Goal: Transaction & Acquisition: Download file/media

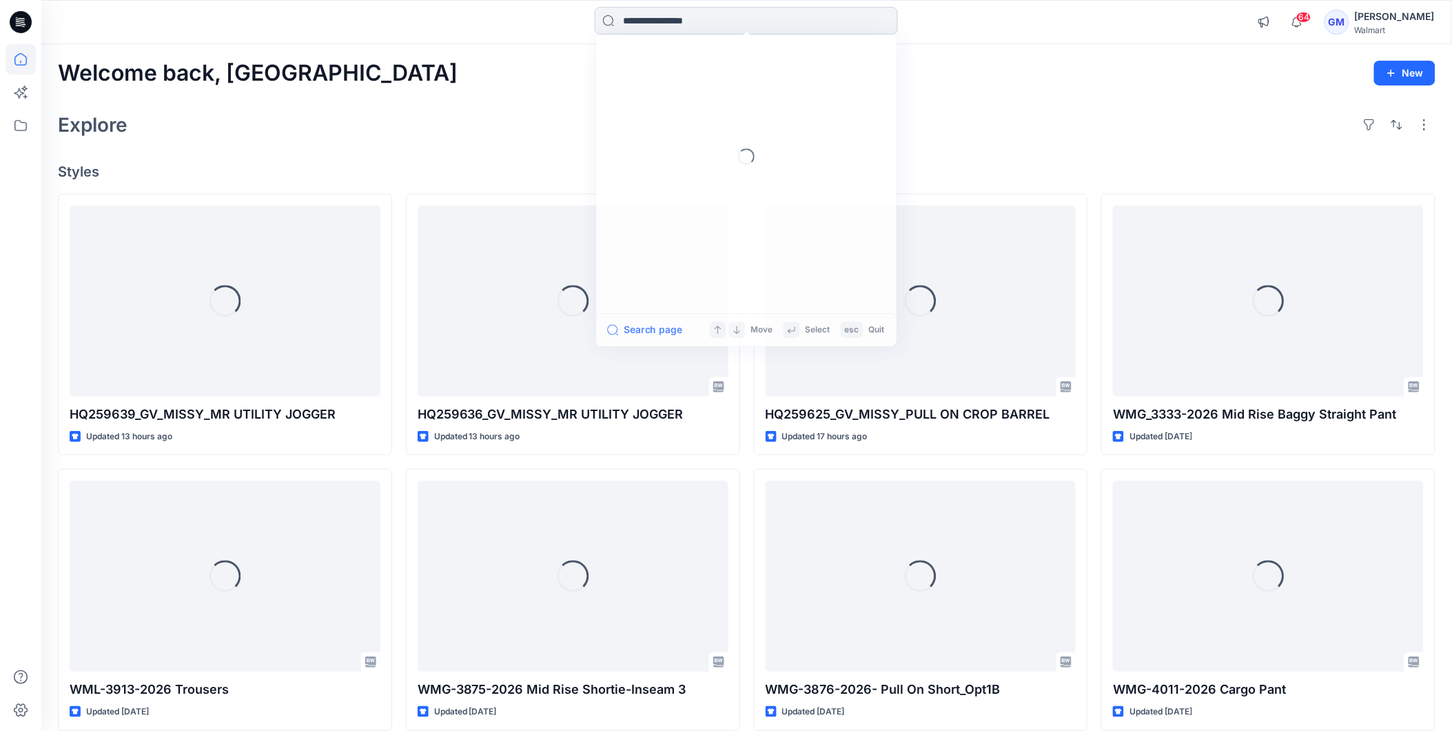
click at [706, 17] on input at bounding box center [746, 21] width 303 height 28
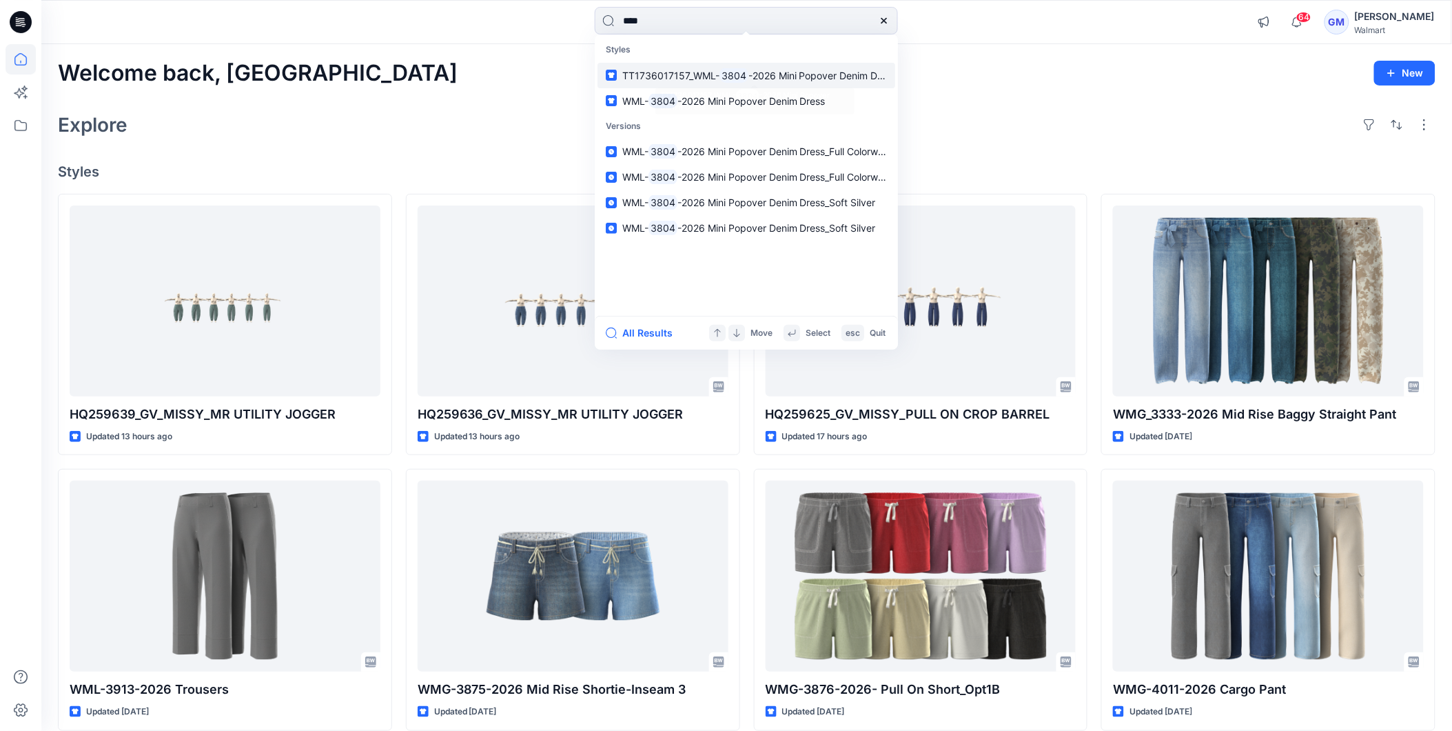
type input "****"
click at [783, 78] on span "-2026 Mini Popover Denim Dress" at bounding box center [822, 76] width 148 height 12
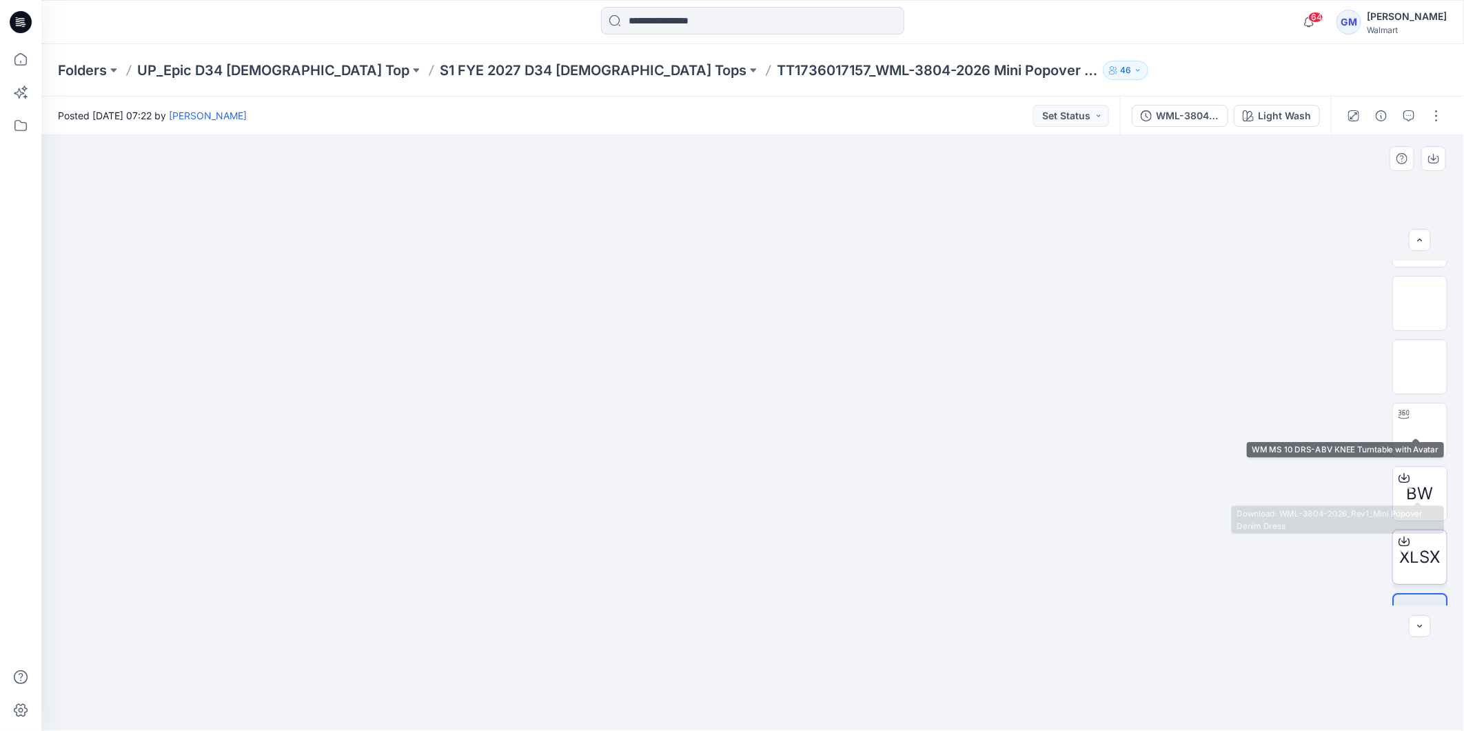
scroll to position [91, 0]
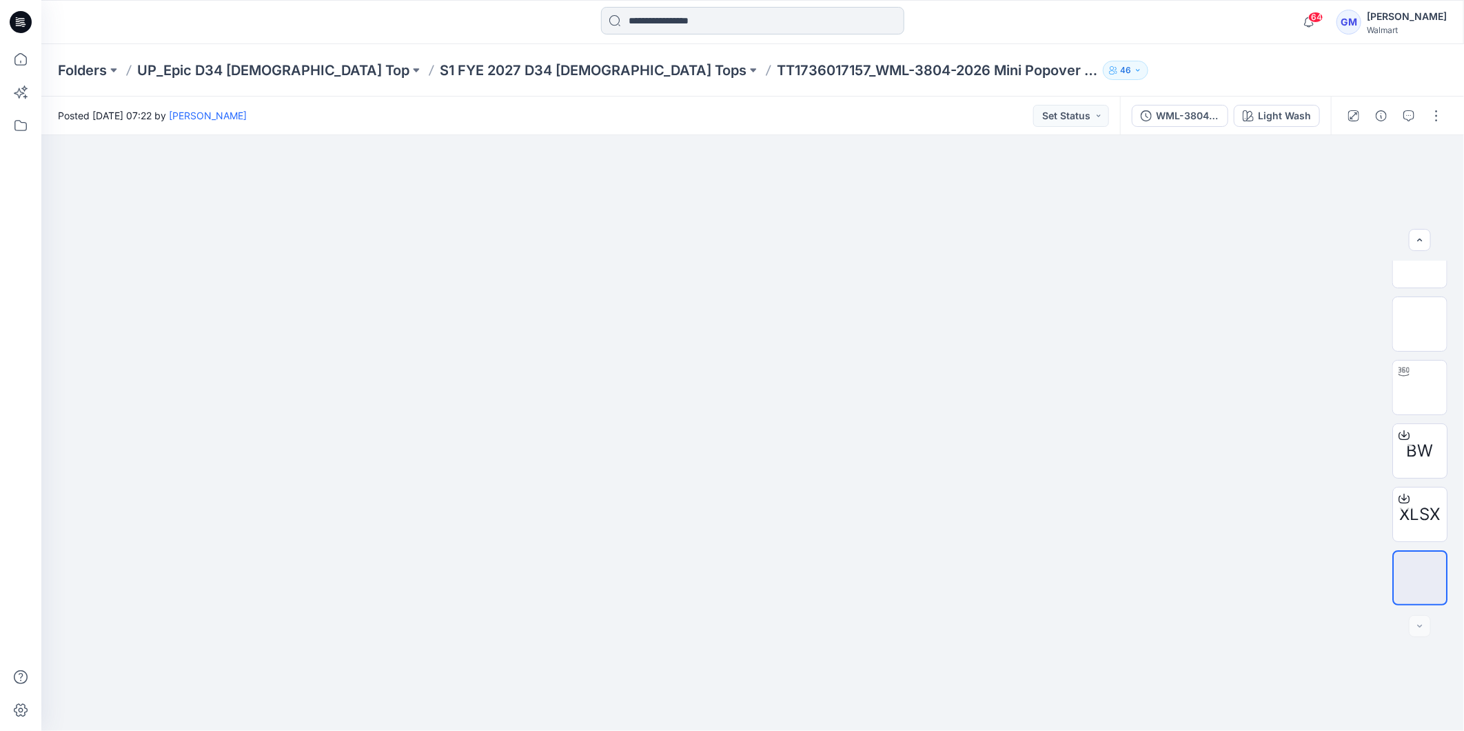
click at [682, 26] on input at bounding box center [752, 21] width 303 height 28
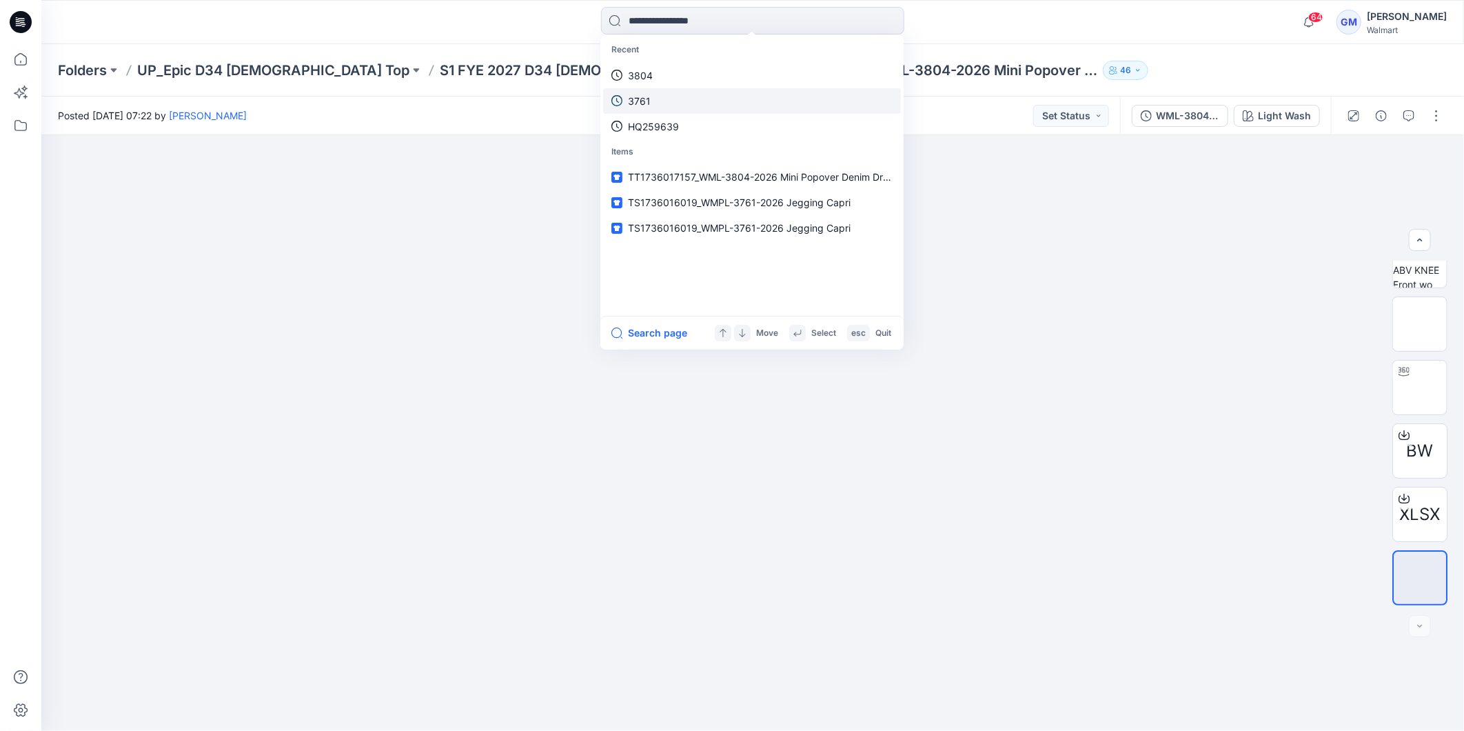
click at [657, 99] on link "3761" at bounding box center [752, 101] width 298 height 26
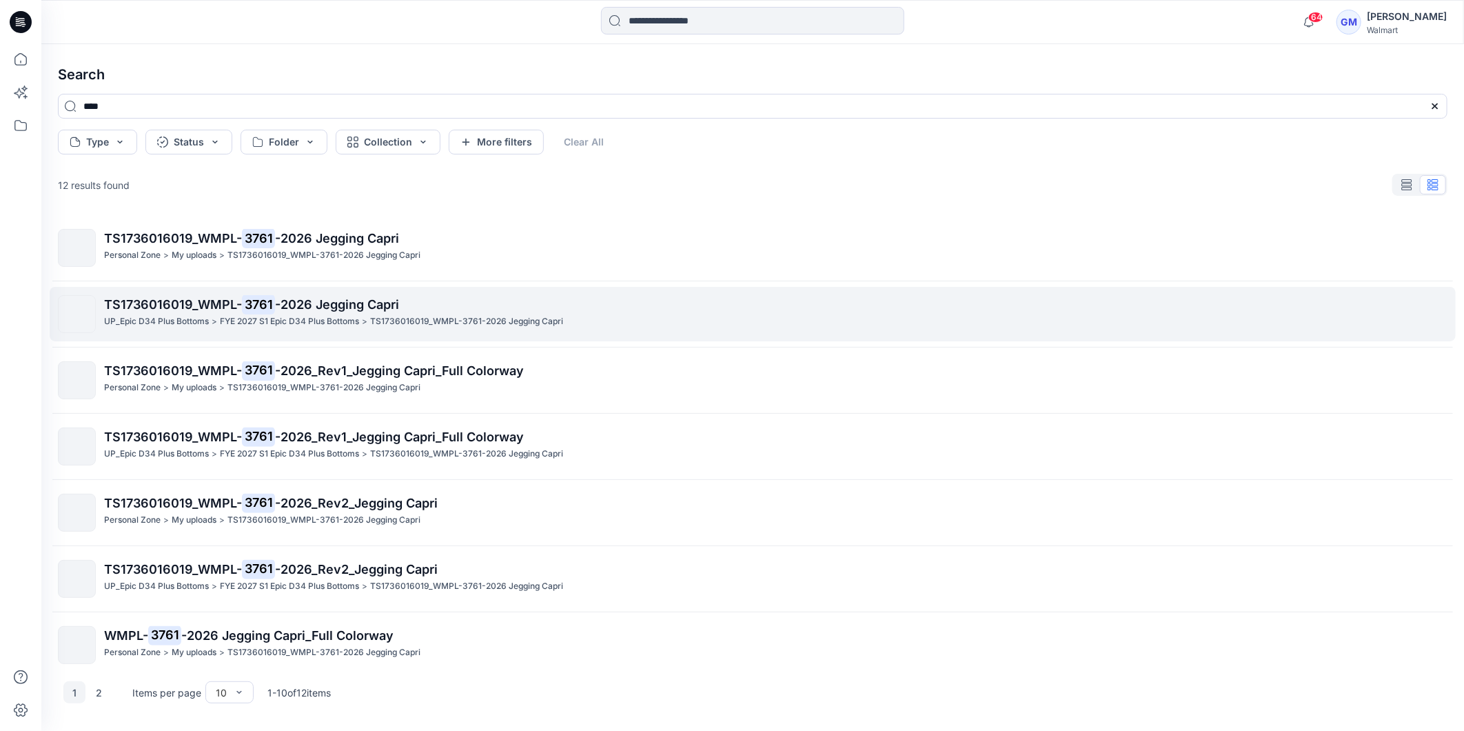
click at [210, 312] on span "TS1736016019_WMPL-" at bounding box center [173, 304] width 138 height 14
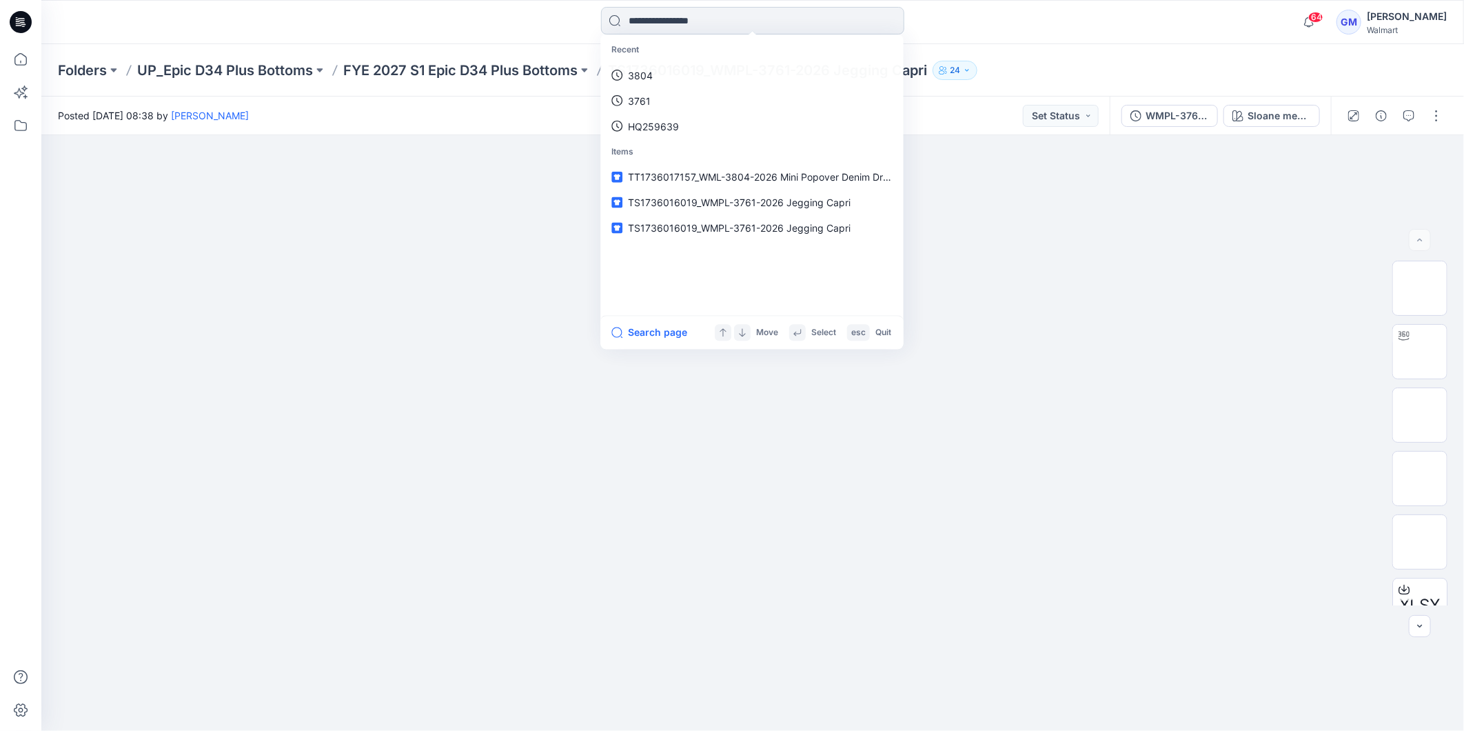
click at [708, 23] on input at bounding box center [752, 21] width 303 height 28
click at [646, 95] on p "3804" at bounding box center [640, 101] width 25 height 14
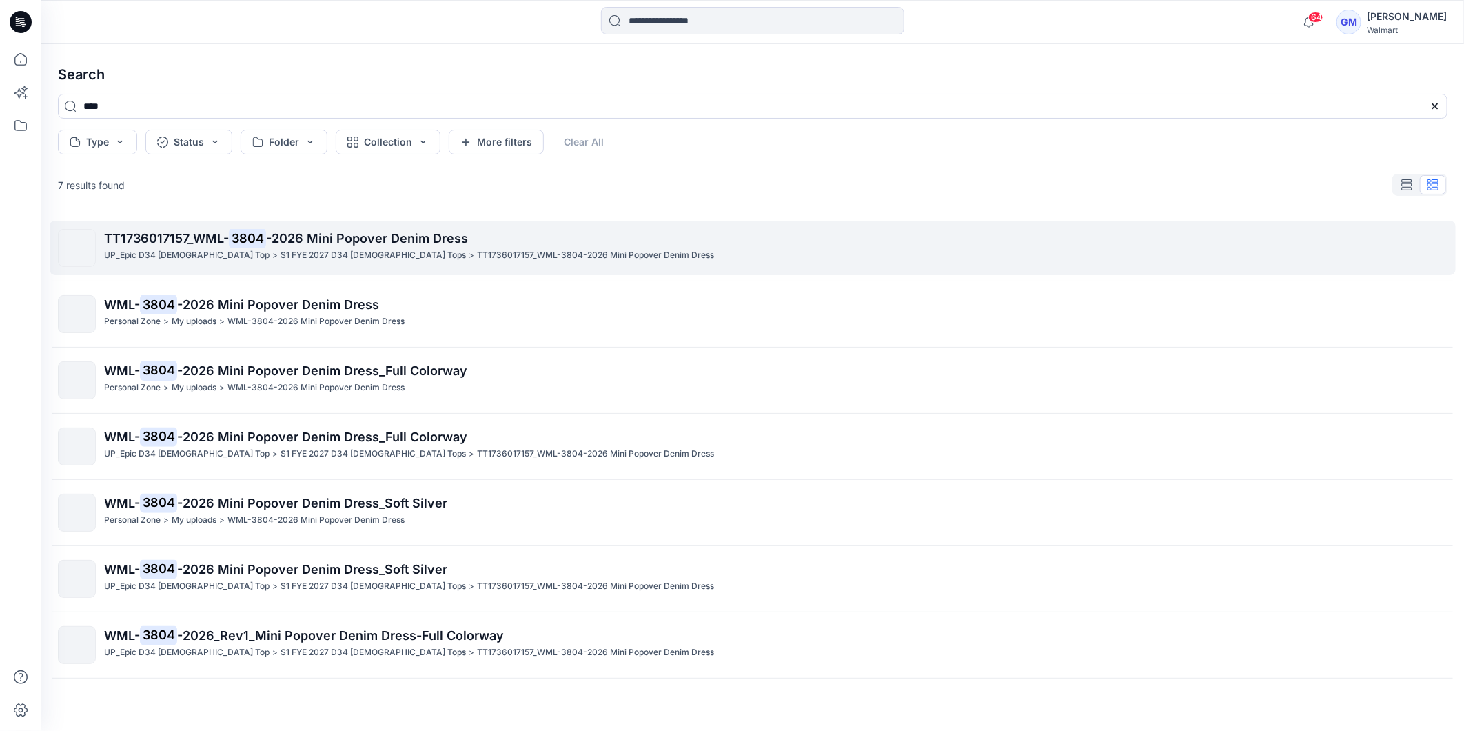
click at [218, 238] on span "TT1736017157_WML-" at bounding box center [166, 238] width 125 height 14
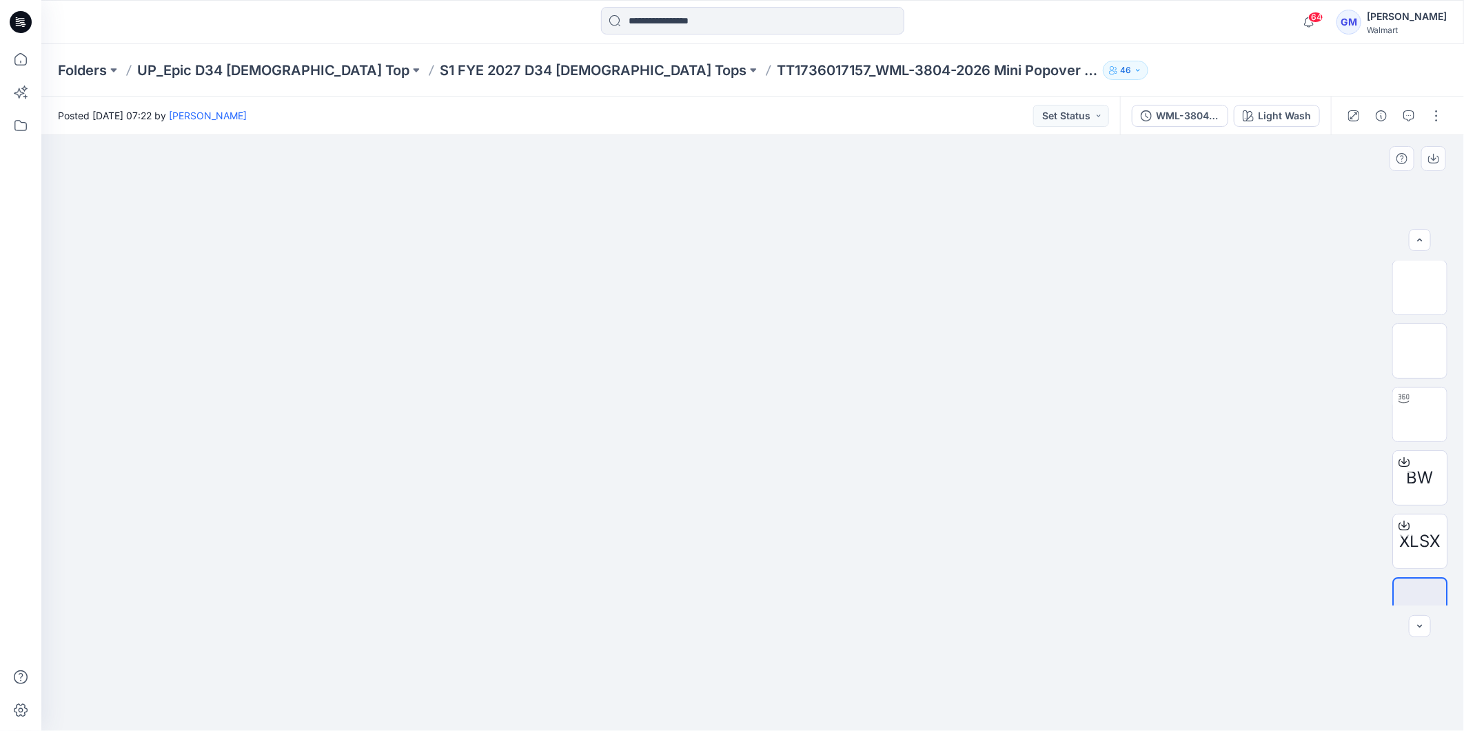
scroll to position [91, 0]
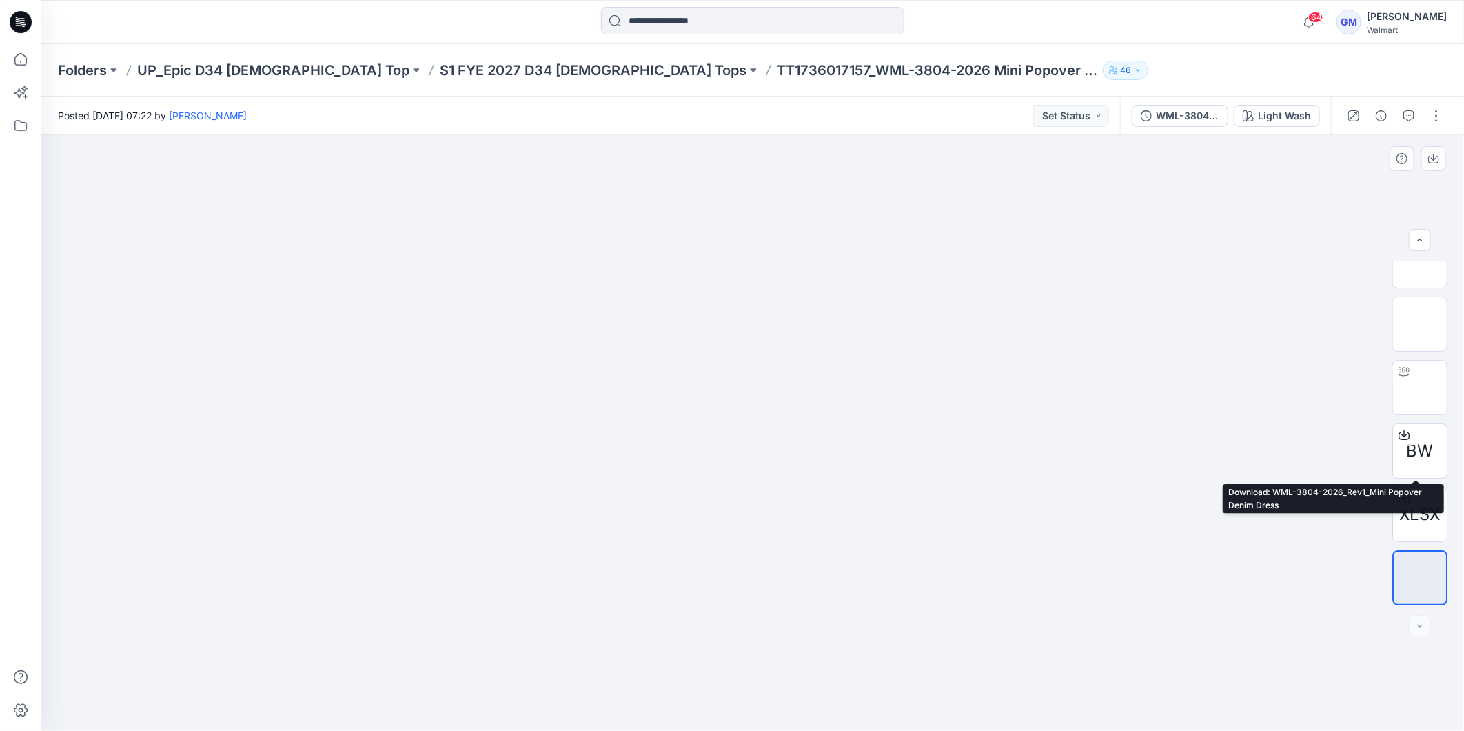
click at [1436, 443] on div "BW" at bounding box center [1419, 450] width 55 height 55
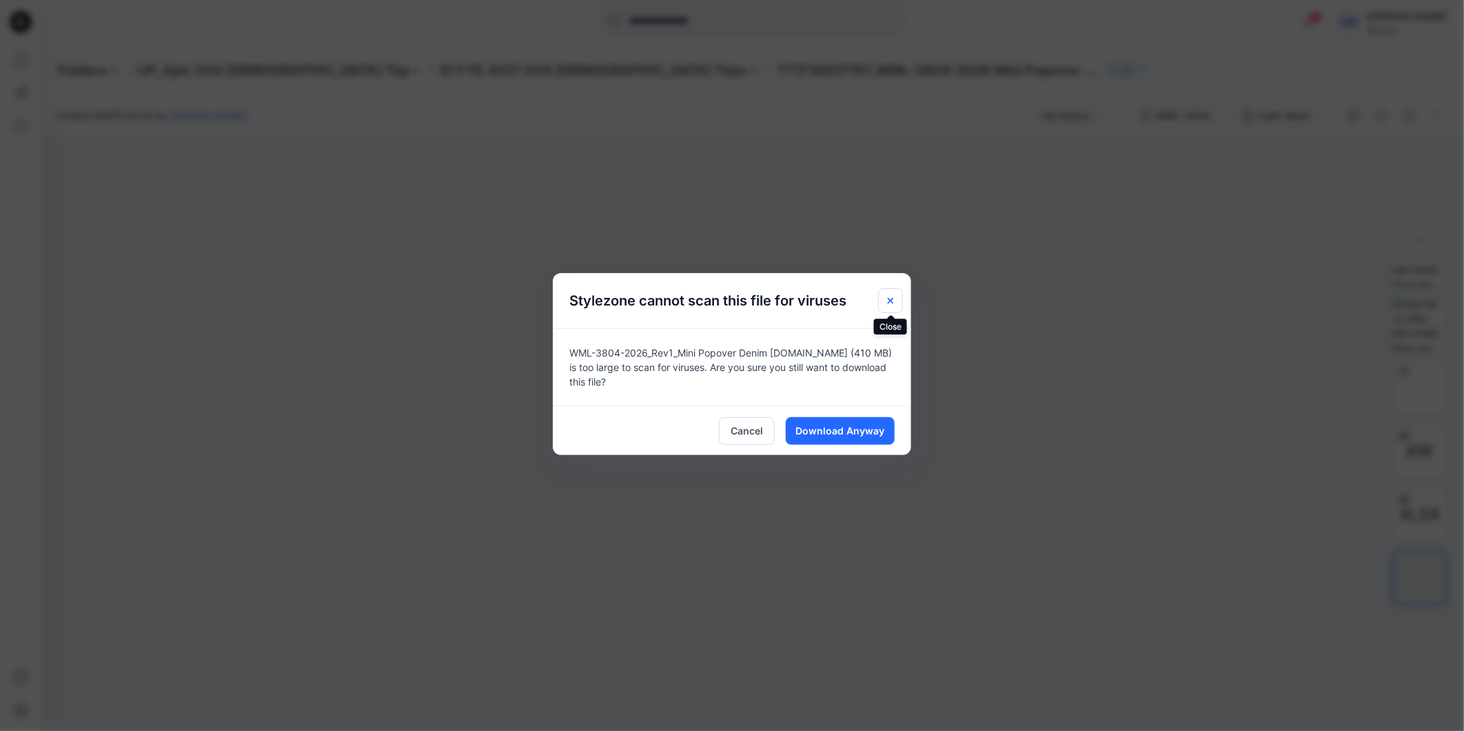
click at [893, 299] on icon "Close" at bounding box center [890, 300] width 11 height 11
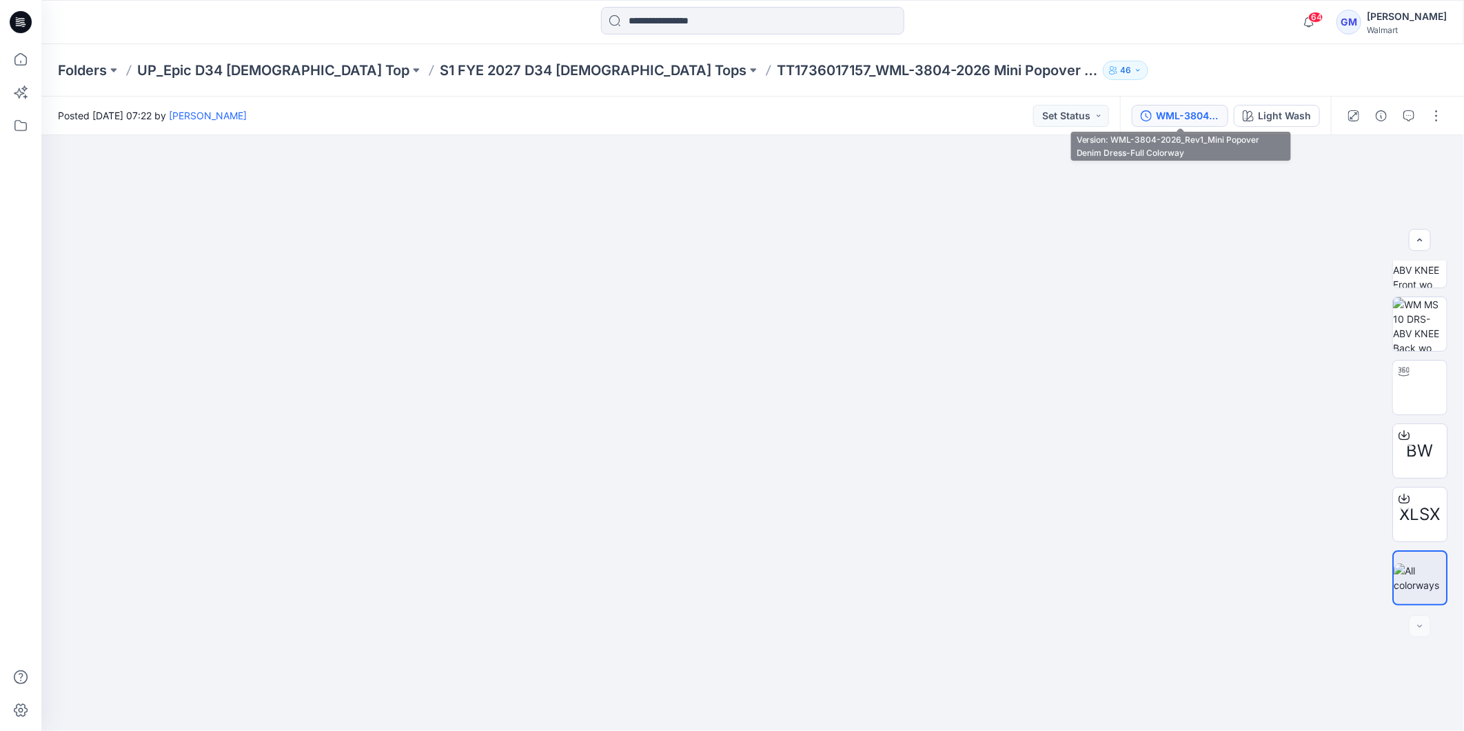
click at [1174, 117] on div "WML-3804-2026_Rev1_Mini Popover Denim Dress-Full Colorway" at bounding box center [1187, 115] width 63 height 15
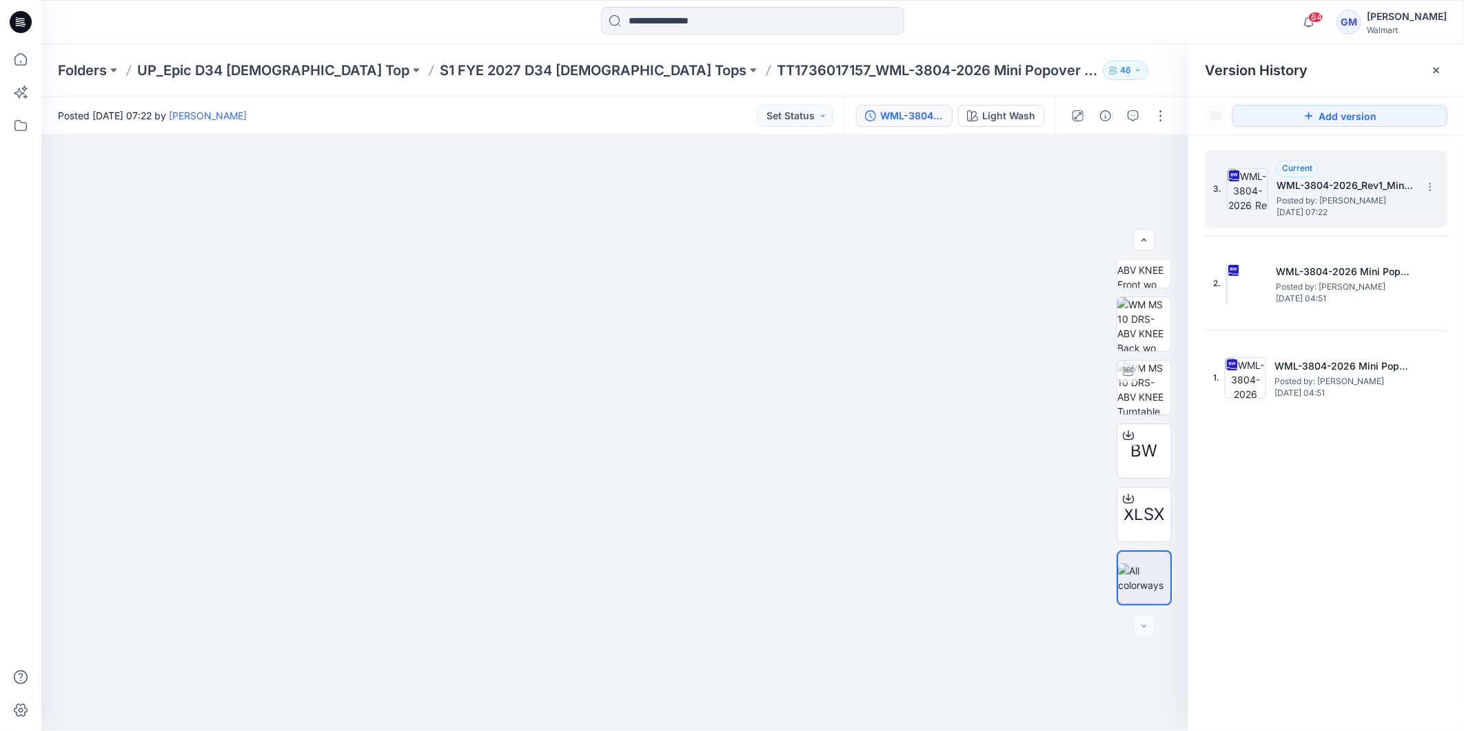
click at [1374, 193] on h5 "WML-3804-2026_Rev1_Mini Popover Denim Dress-Full Colorway" at bounding box center [1345, 185] width 138 height 17
click at [1429, 190] on icon at bounding box center [1429, 190] width 1 height 1
click at [1376, 210] on span "Download Source BW File" at bounding box center [1360, 214] width 115 height 17
